Goal: Task Accomplishment & Management: Manage account settings

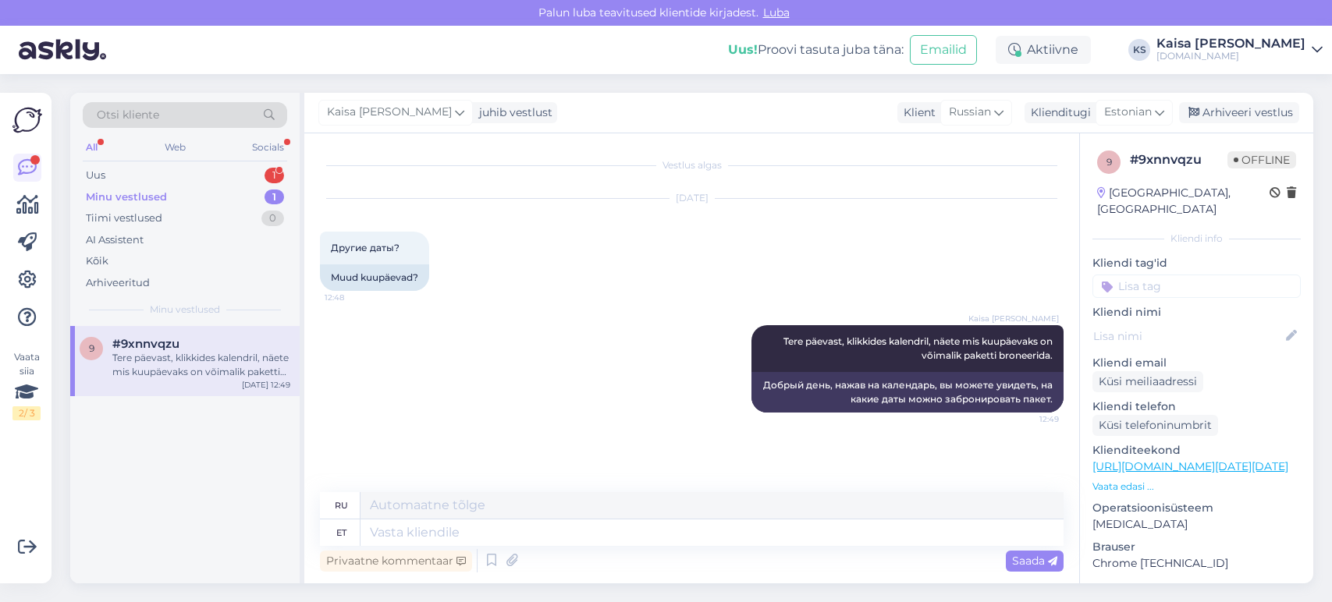
click at [231, 174] on div "Uus 1" at bounding box center [185, 176] width 204 height 22
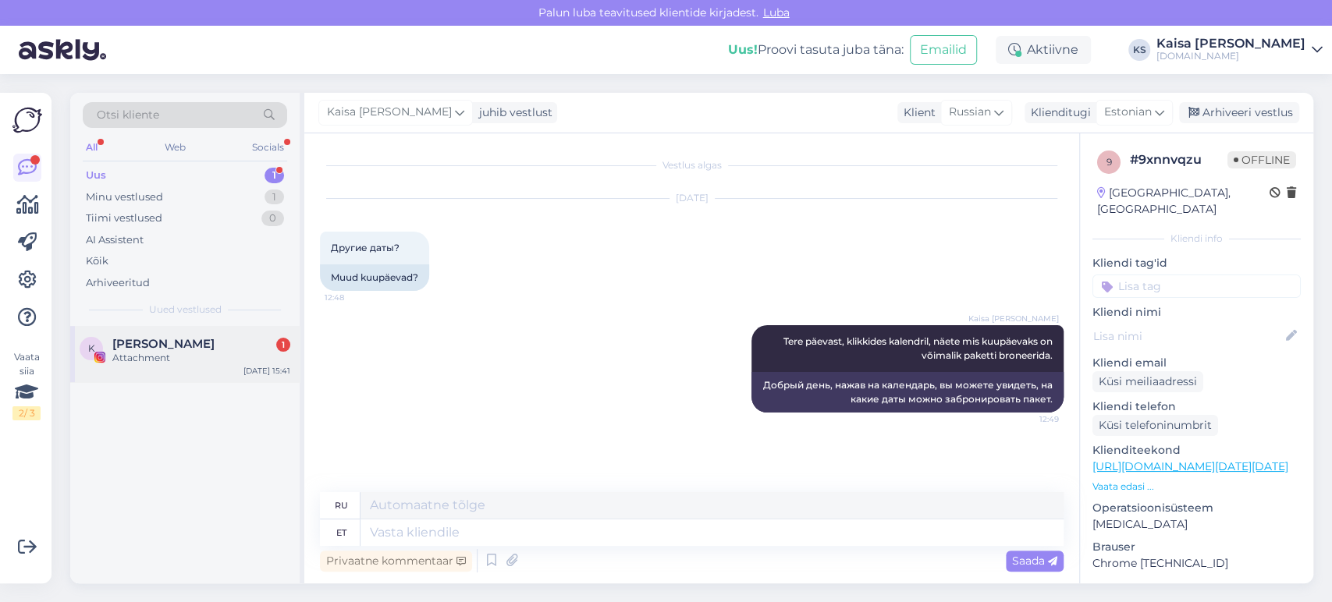
click at [197, 346] on span "[PERSON_NAME]" at bounding box center [163, 344] width 102 height 14
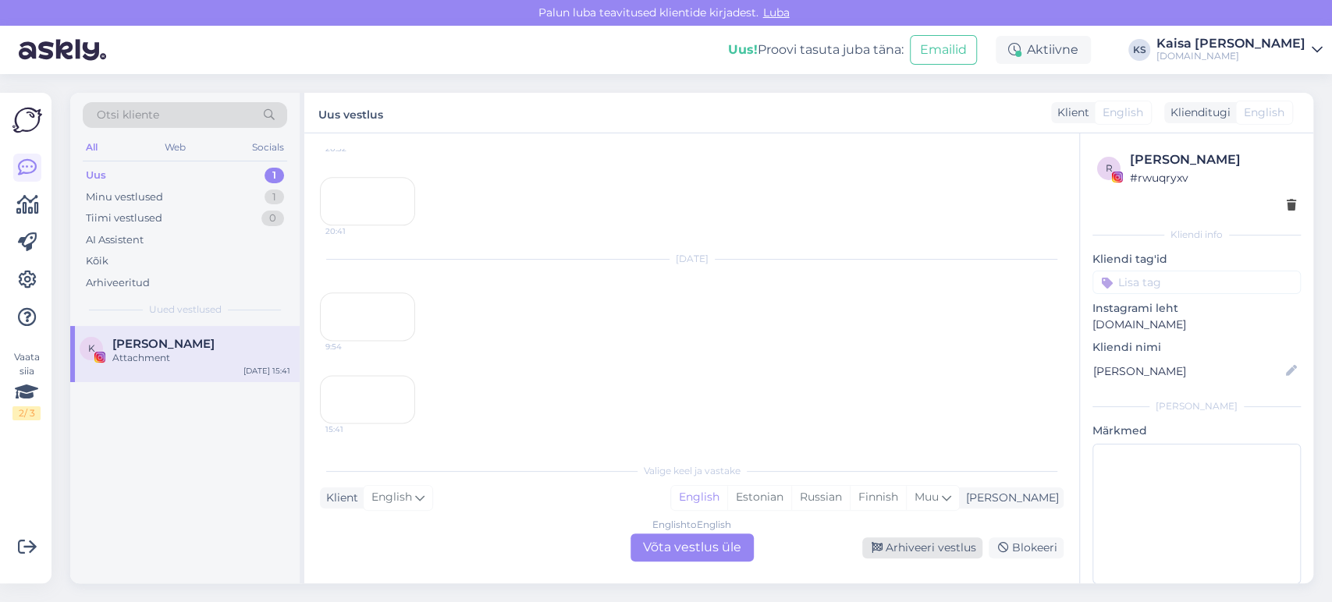
scroll to position [1713, 0]
click at [937, 548] on div "Arhiveeri vestlus" at bounding box center [922, 548] width 120 height 21
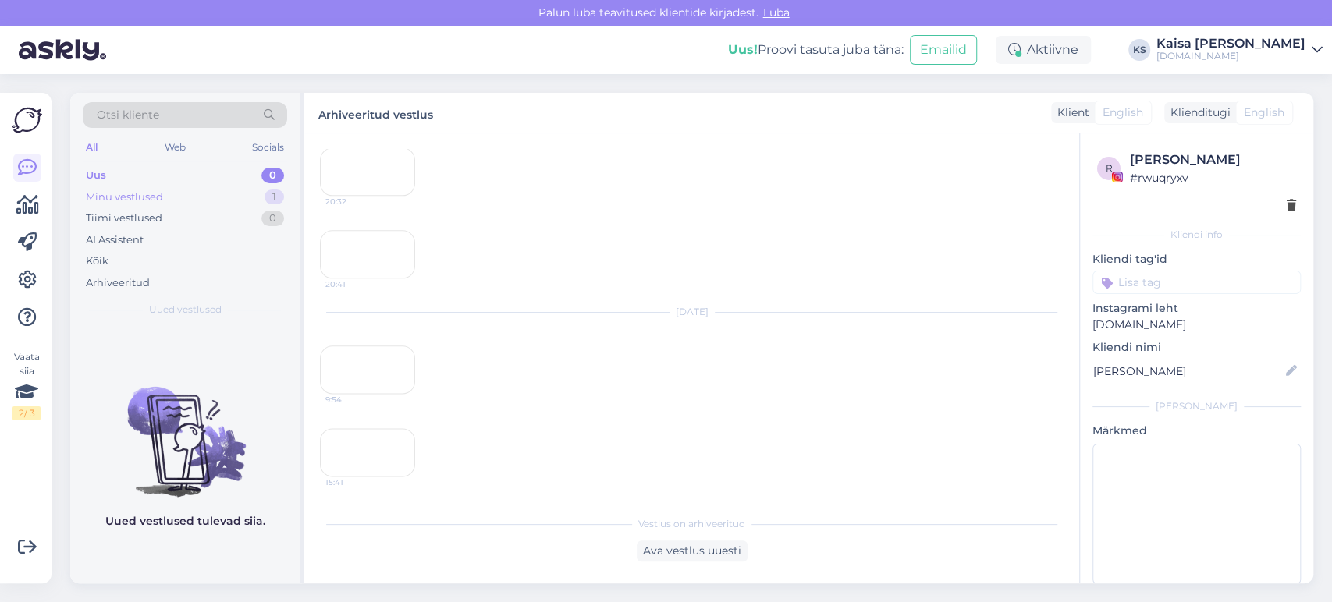
click at [234, 196] on div "Minu vestlused 1" at bounding box center [185, 197] width 204 height 22
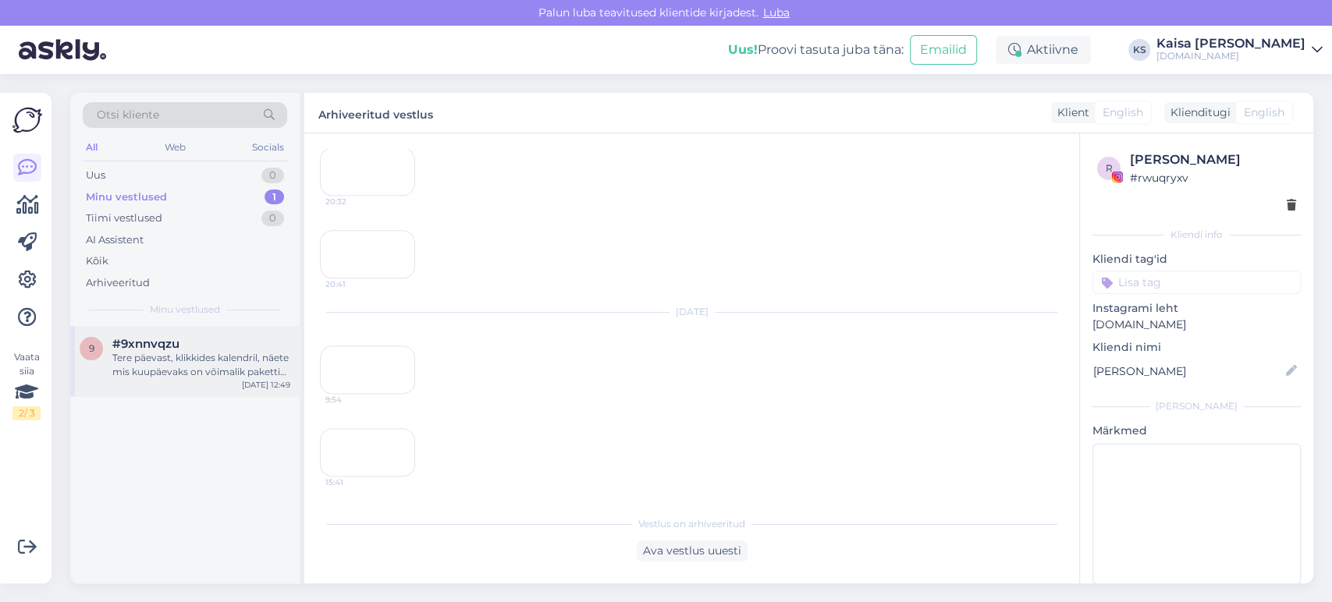
click at [220, 364] on div "Tere päevast, klikkides kalendril, näete mis kuupäevaks on võimalik paketti bro…" at bounding box center [201, 365] width 178 height 28
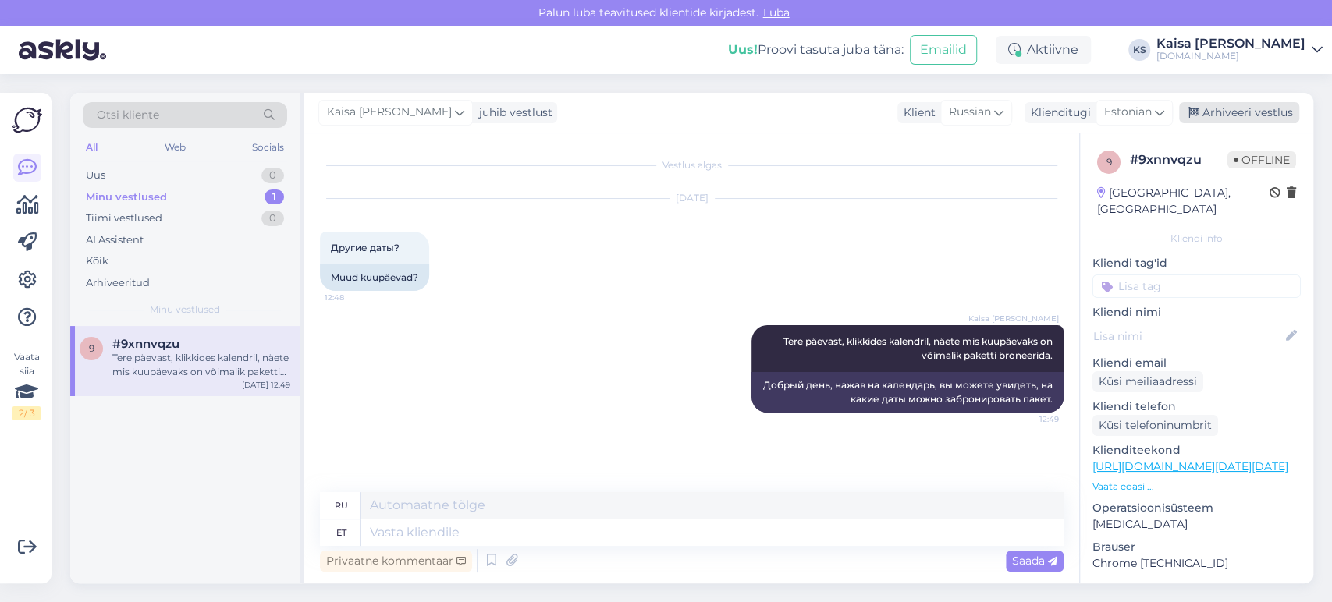
click at [1205, 108] on div "Arhiveeri vestlus" at bounding box center [1239, 112] width 120 height 21
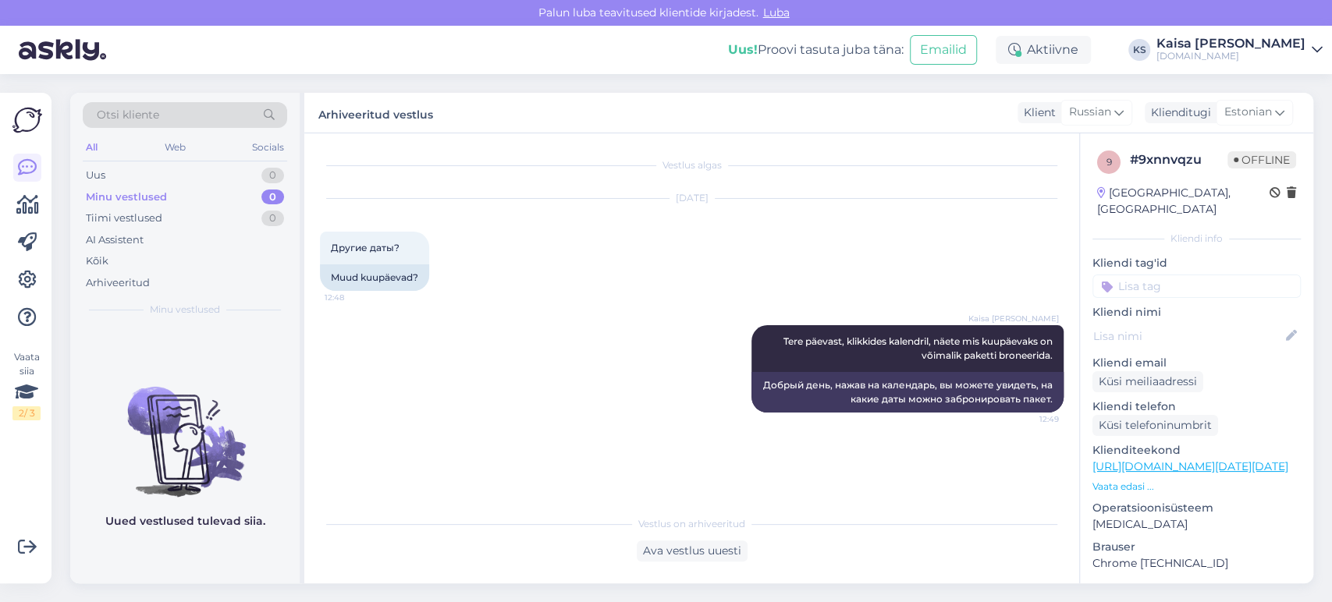
click at [1288, 47] on div "Kaisa [PERSON_NAME]" at bounding box center [1230, 43] width 149 height 12
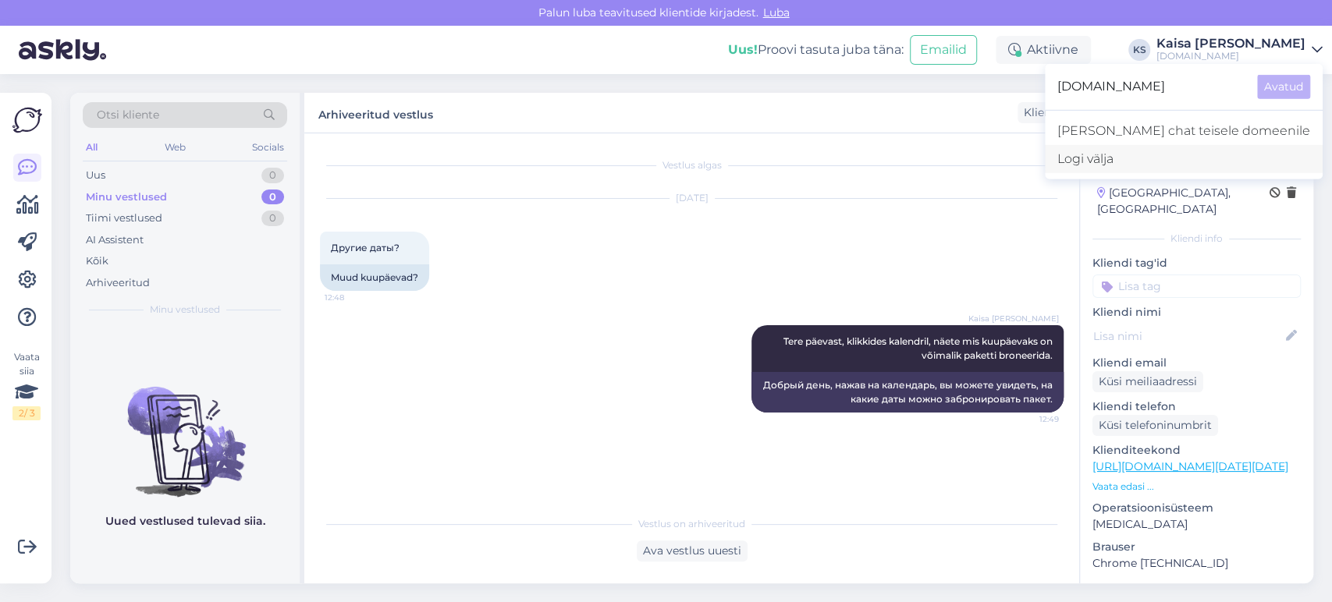
click at [1194, 152] on div "Logi välja" at bounding box center [1184, 159] width 278 height 28
